Goal: Task Accomplishment & Management: Use online tool/utility

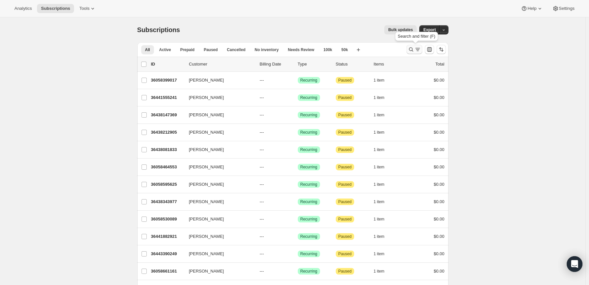
click at [414, 48] on icon "Search and filter results" at bounding box center [411, 49] width 7 height 7
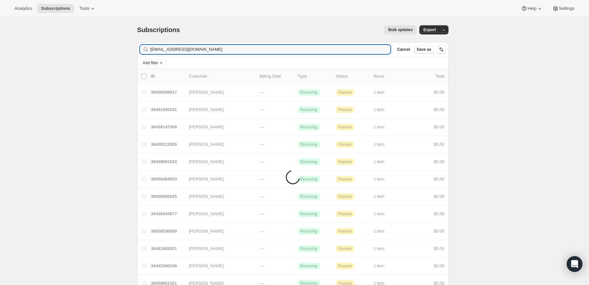
type input "[EMAIL_ADDRESS][DOMAIN_NAME]"
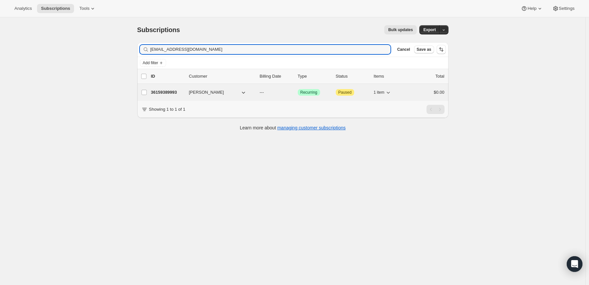
click at [160, 94] on p "36159389993" at bounding box center [167, 92] width 33 height 7
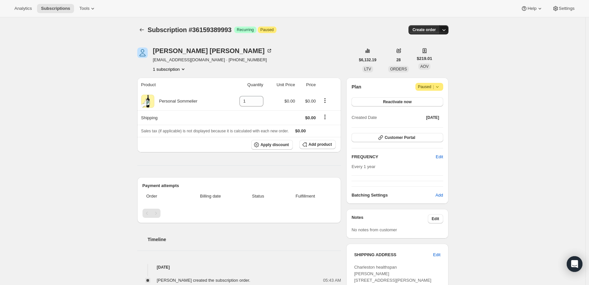
click at [444, 29] on icon "button" at bounding box center [444, 30] width 7 height 7
click at [427, 55] on span "Create custom one-time order" at bounding box center [418, 54] width 57 height 5
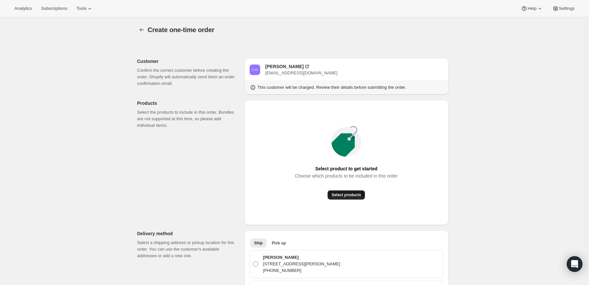
click at [343, 198] on button "Select products" at bounding box center [346, 194] width 37 height 9
